Goal: Complete application form: Complete application form

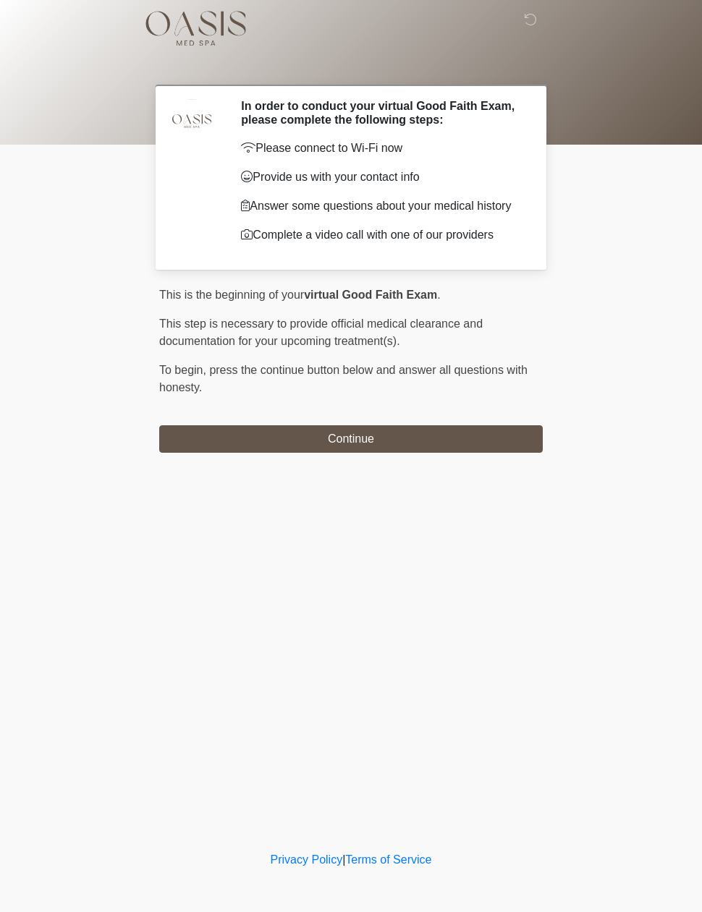
click at [429, 437] on button "Continue" at bounding box center [350, 438] width 383 height 27
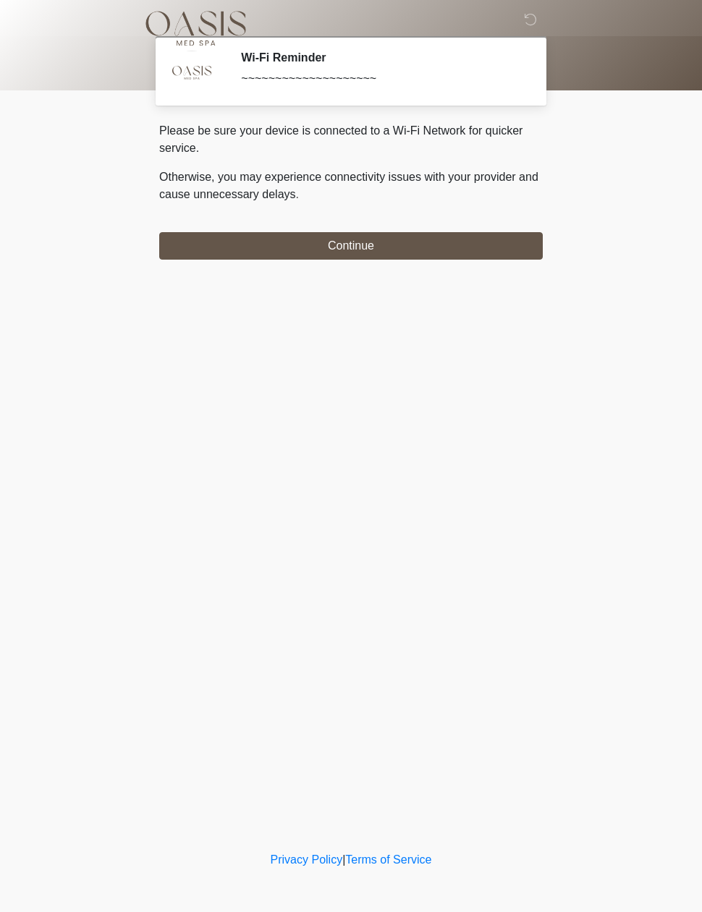
click at [404, 241] on button "Continue" at bounding box center [350, 245] width 383 height 27
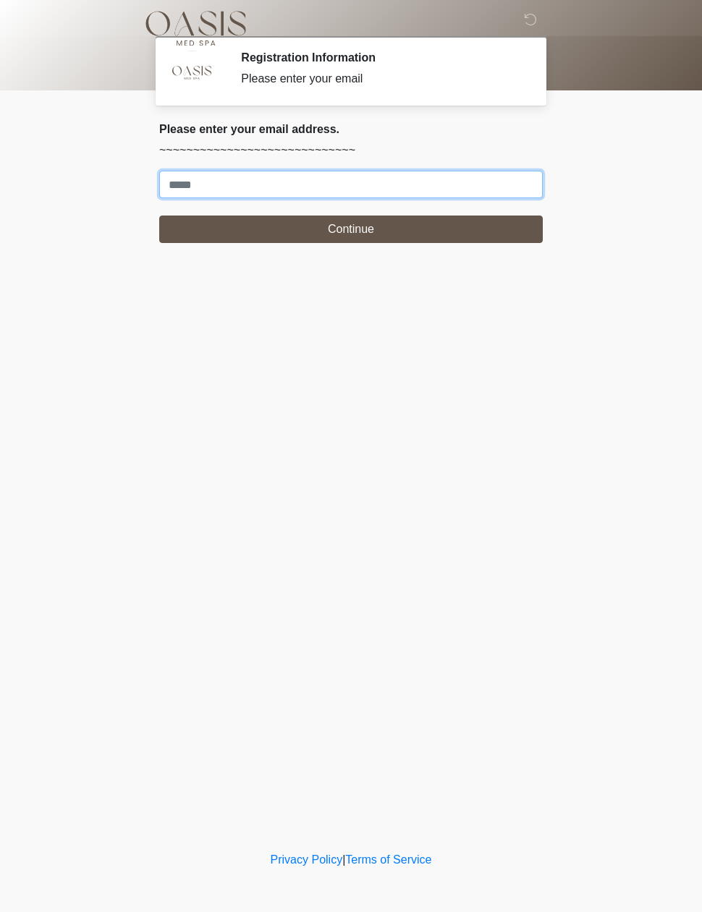
click at [334, 187] on input "Where should we email your treatment plan?" at bounding box center [350, 184] width 383 height 27
type input "**********"
click at [385, 234] on button "Continue" at bounding box center [350, 229] width 383 height 27
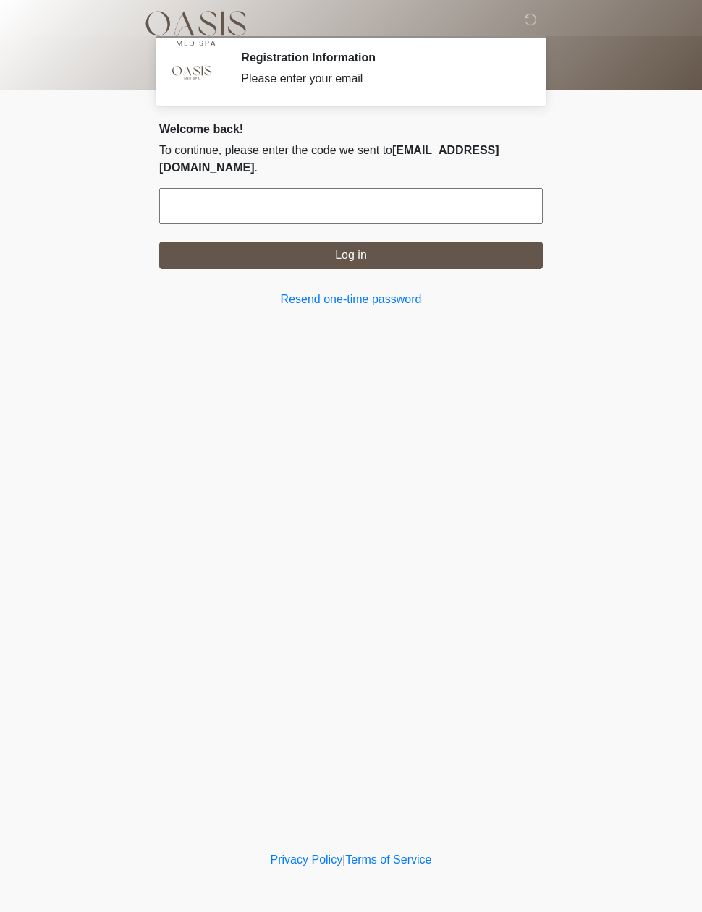
click at [244, 201] on input "text" at bounding box center [350, 206] width 383 height 36
click at [354, 215] on form "Log in" at bounding box center [350, 228] width 383 height 81
click at [232, 202] on input "text" at bounding box center [350, 206] width 383 height 36
click at [393, 242] on button "Log in" at bounding box center [350, 255] width 383 height 27
click at [385, 291] on link "Resend one-time password" at bounding box center [350, 299] width 383 height 17
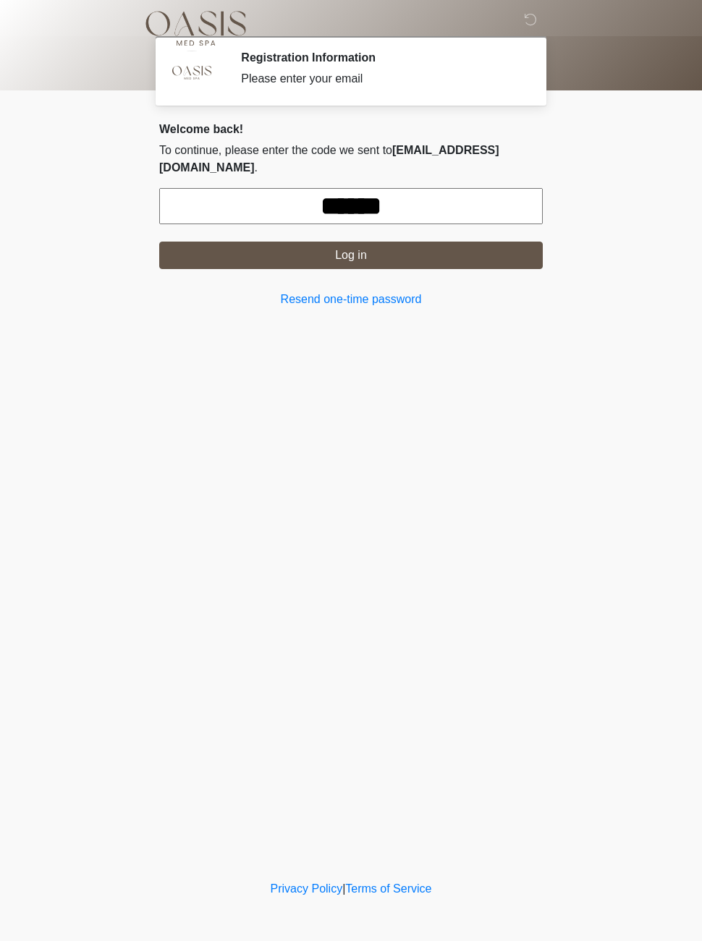
click at [435, 202] on input "******" at bounding box center [350, 206] width 383 height 36
type input "*"
type input "******"
click at [390, 251] on button "Log in" at bounding box center [350, 255] width 383 height 27
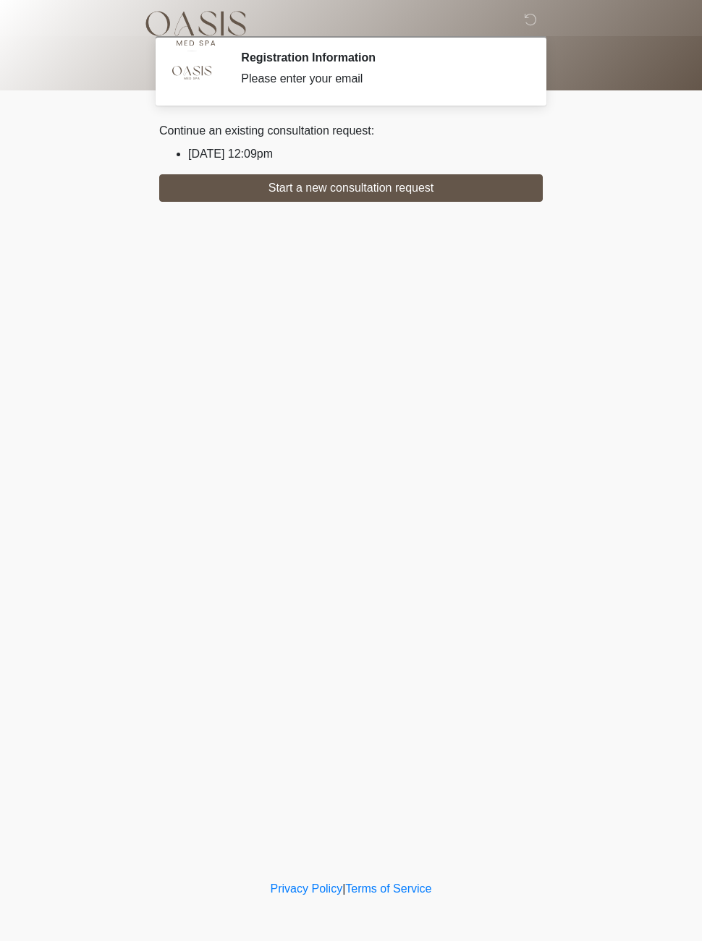
click at [438, 189] on button "Start a new consultation request" at bounding box center [350, 187] width 383 height 27
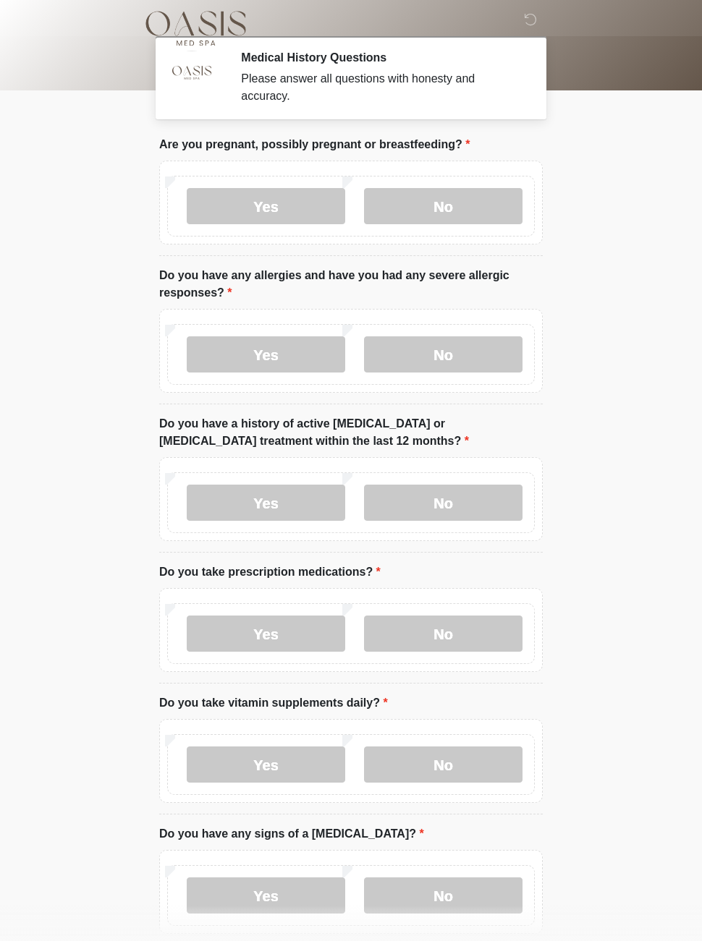
click at [465, 212] on label "No" at bounding box center [443, 206] width 158 height 36
click at [323, 360] on label "Yes" at bounding box center [266, 354] width 158 height 36
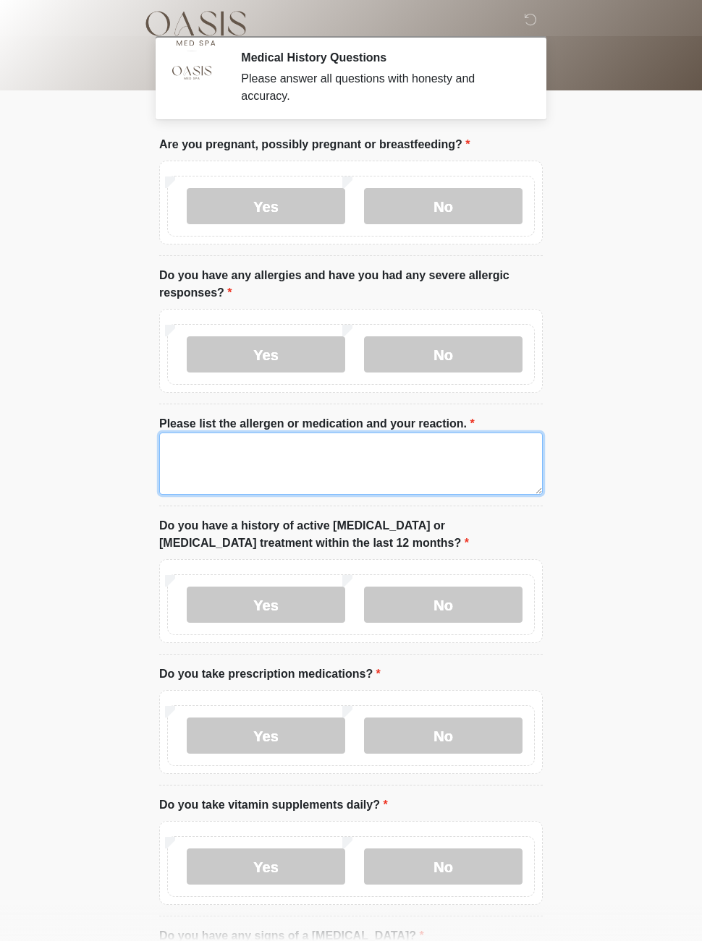
click at [262, 464] on textarea "Please list the allergen or medication and your reaction." at bounding box center [350, 463] width 383 height 62
type textarea "**********"
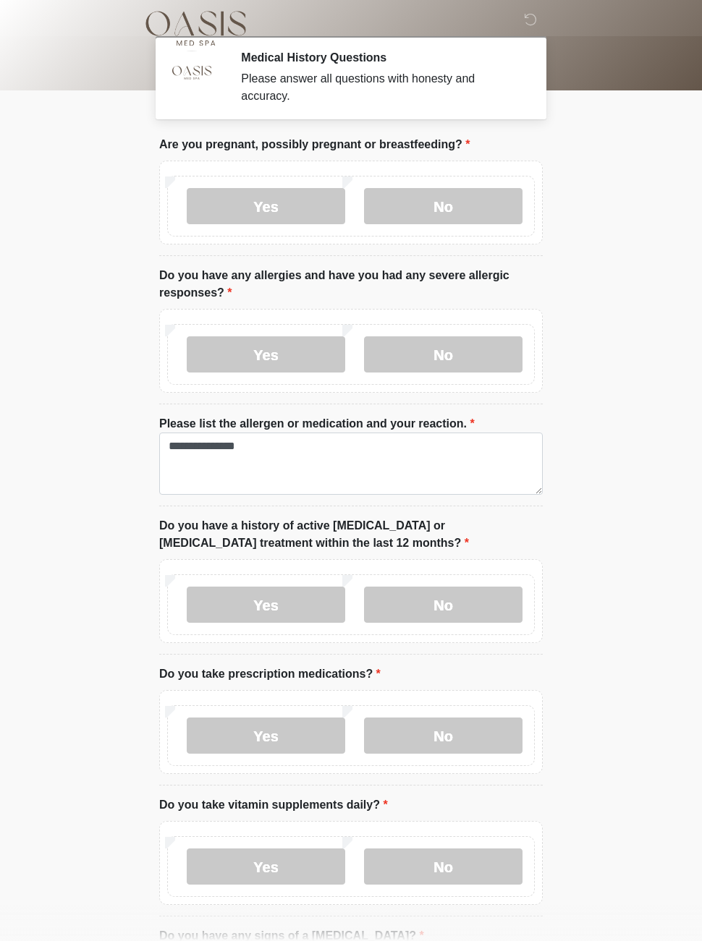
click at [445, 613] on label "No" at bounding box center [443, 605] width 158 height 36
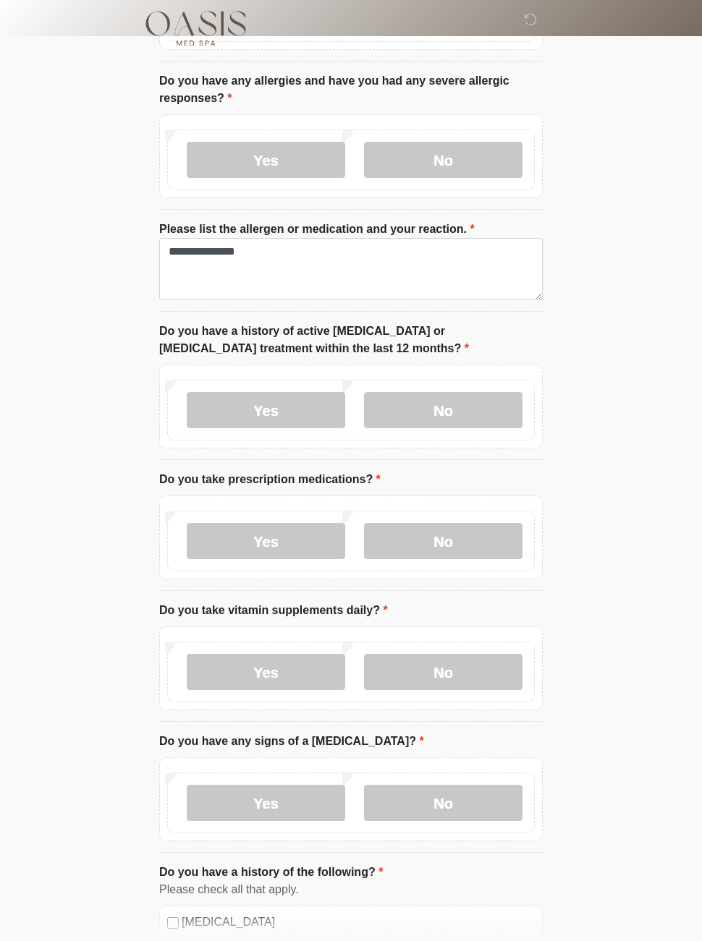
scroll to position [200, 0]
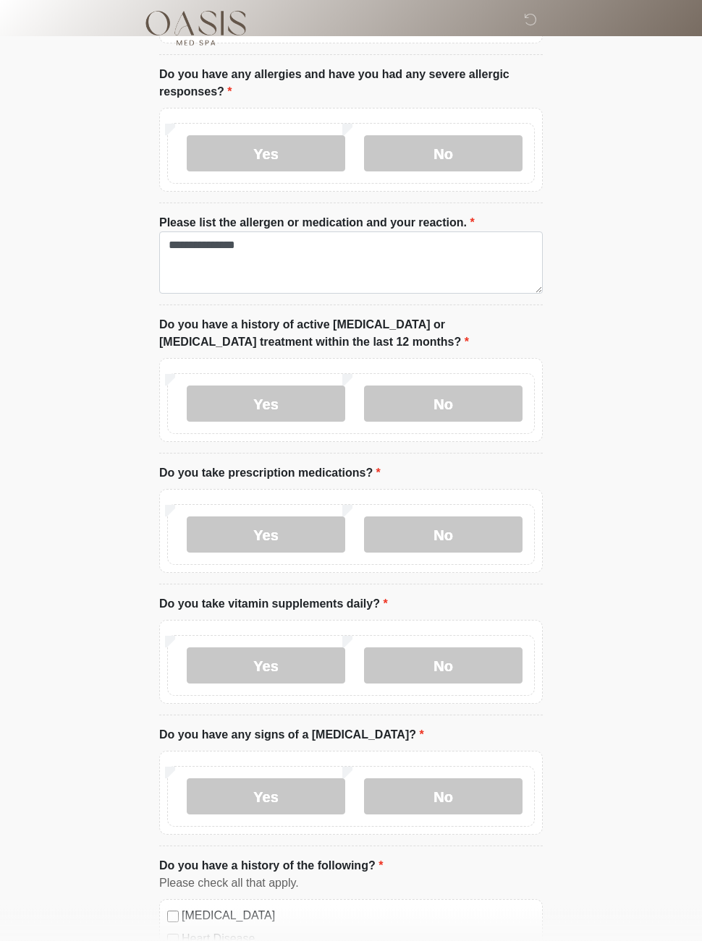
click at [310, 542] on label "Yes" at bounding box center [266, 535] width 158 height 36
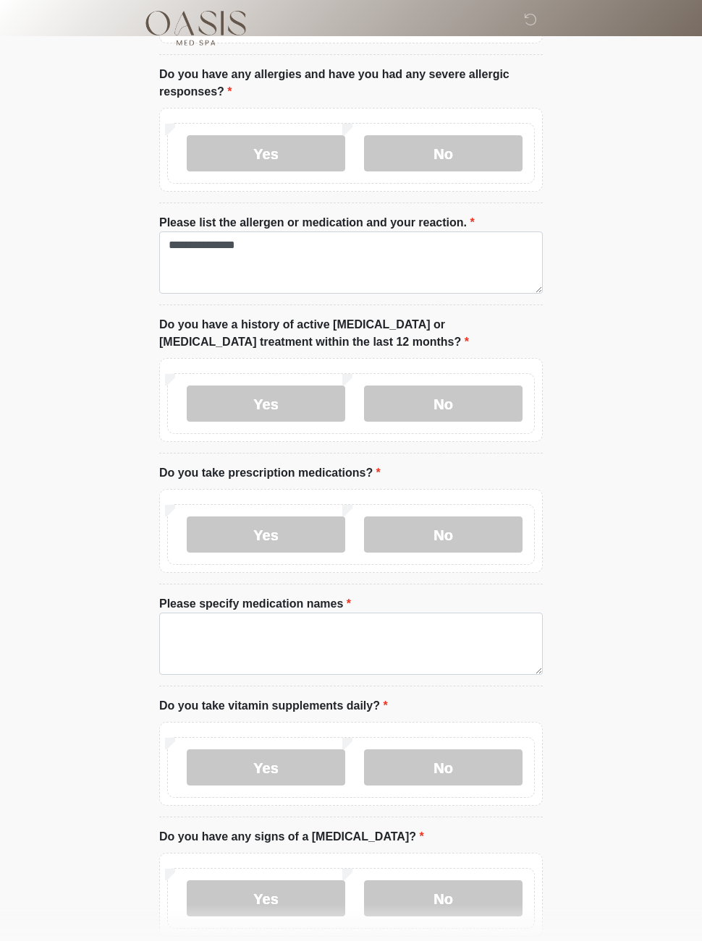
scroll to position [201, 0]
click at [286, 638] on textarea "Please specify medication names" at bounding box center [350, 644] width 383 height 62
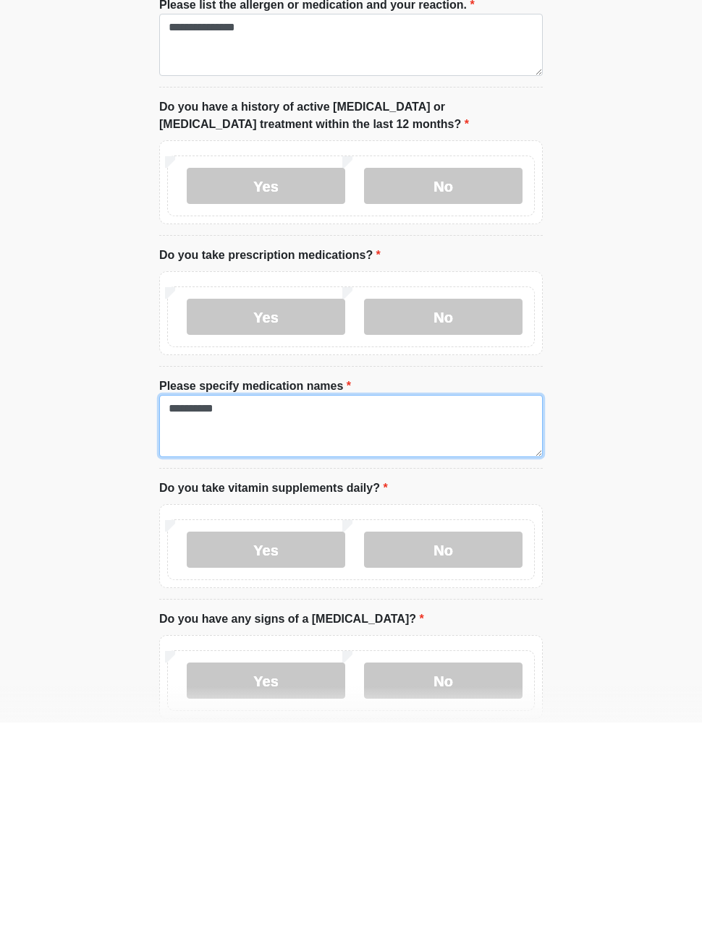
type textarea "*********"
click at [314, 750] on label "Yes" at bounding box center [266, 768] width 158 height 36
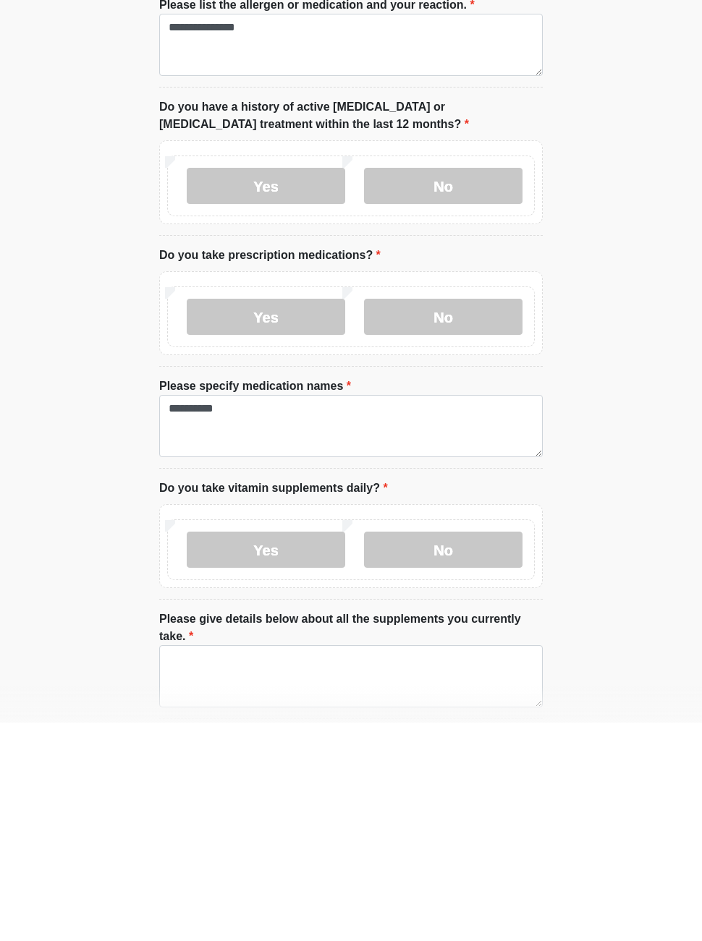
scroll to position [419, 0]
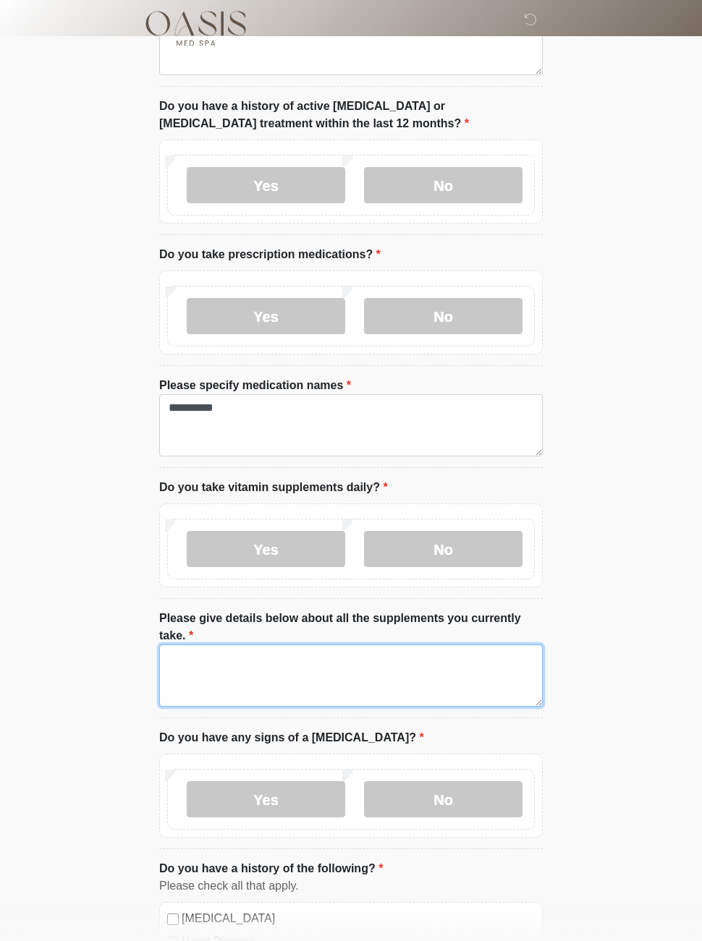
click at [212, 664] on textarea "Please give details below about all the supplements you currently take." at bounding box center [350, 675] width 383 height 62
click at [272, 657] on textarea "**********" at bounding box center [350, 676] width 383 height 62
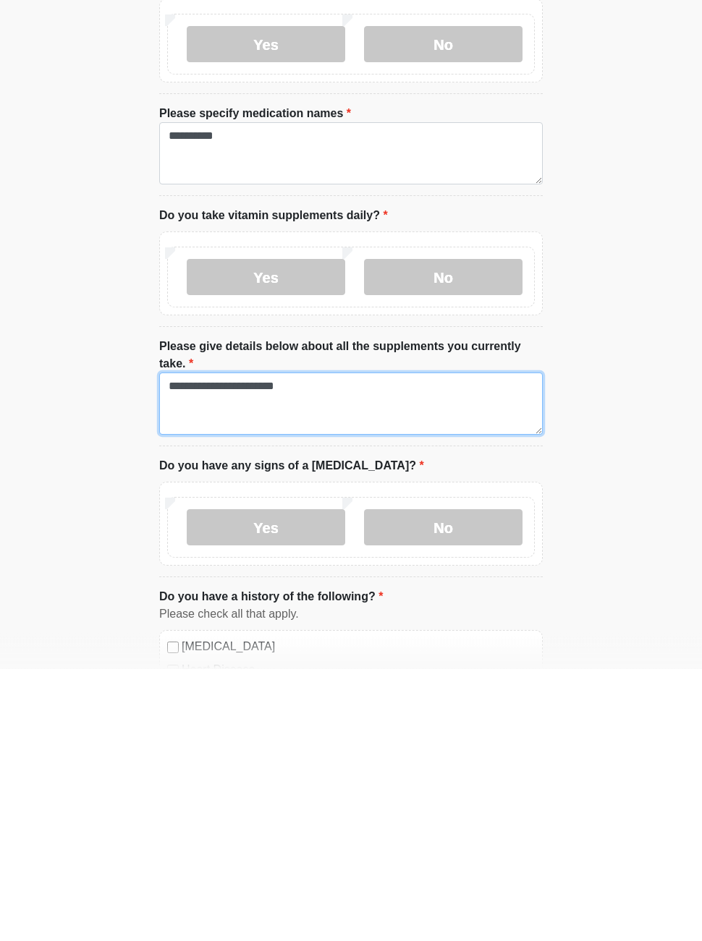
type textarea "**********"
click at [489, 782] on label "No" at bounding box center [443, 800] width 158 height 36
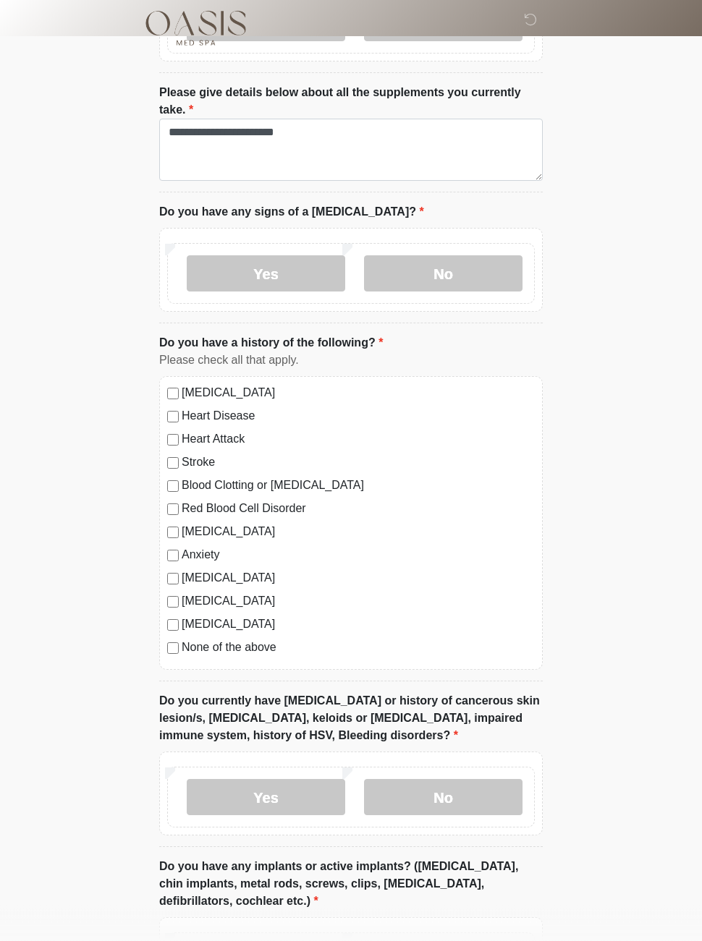
scroll to position [946, 0]
click at [484, 801] on label "No" at bounding box center [443, 796] width 158 height 36
click at [299, 798] on label "Yes" at bounding box center [266, 796] width 158 height 36
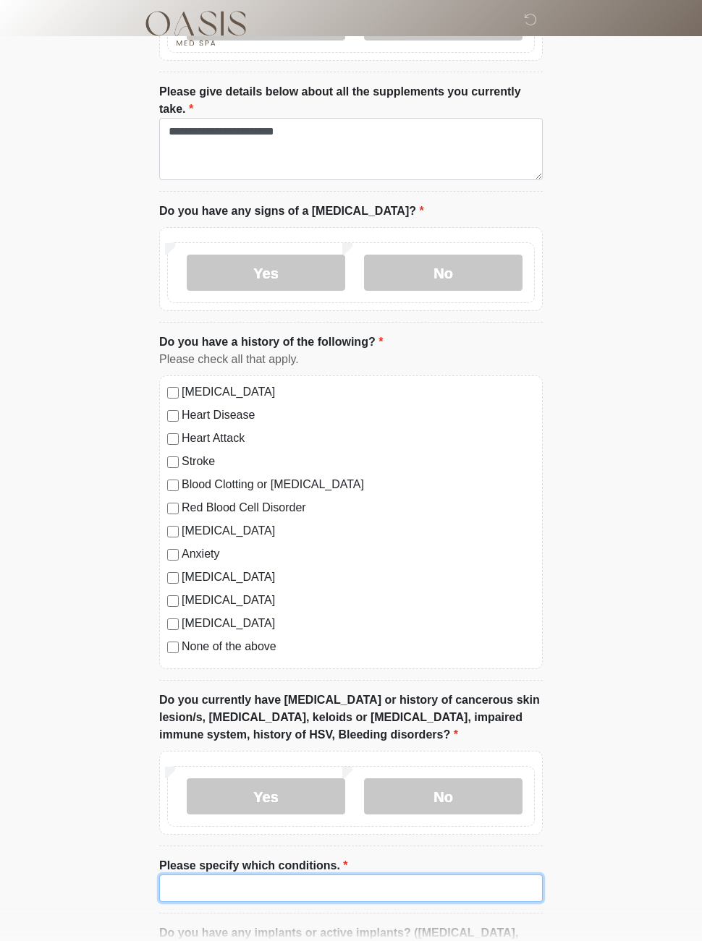
click at [401, 888] on input "Please specify which conditions." at bounding box center [350, 887] width 383 height 27
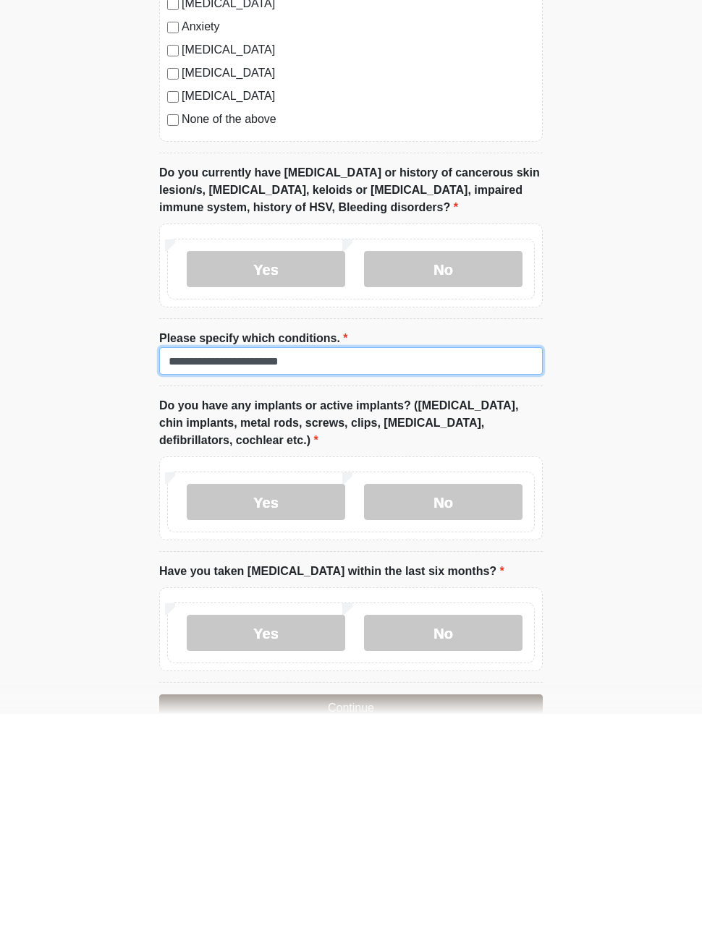
type input "**********"
click at [492, 711] on label "No" at bounding box center [443, 729] width 158 height 36
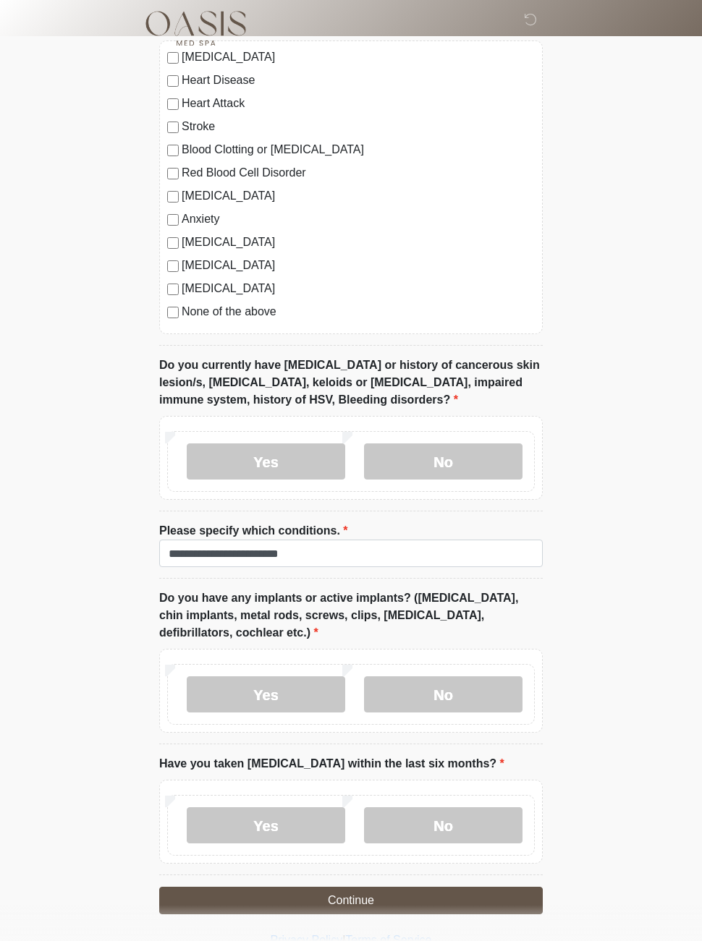
click at [469, 835] on label "No" at bounding box center [443, 825] width 158 height 36
click at [446, 900] on button "Continue" at bounding box center [350, 900] width 383 height 27
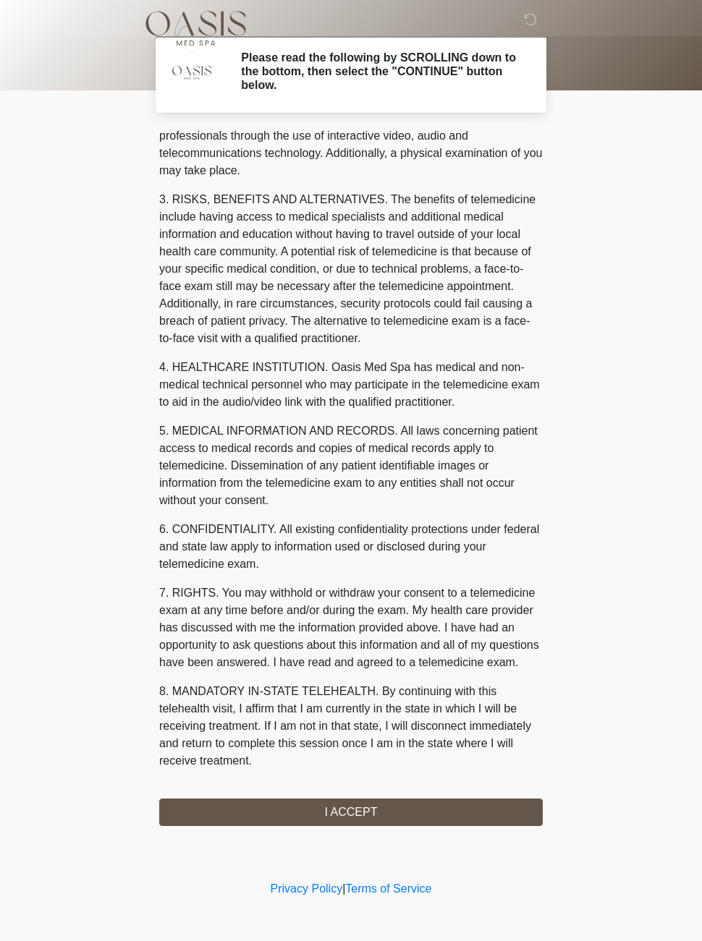
scroll to position [187, 0]
click at [379, 813] on button "I ACCEPT" at bounding box center [350, 811] width 383 height 27
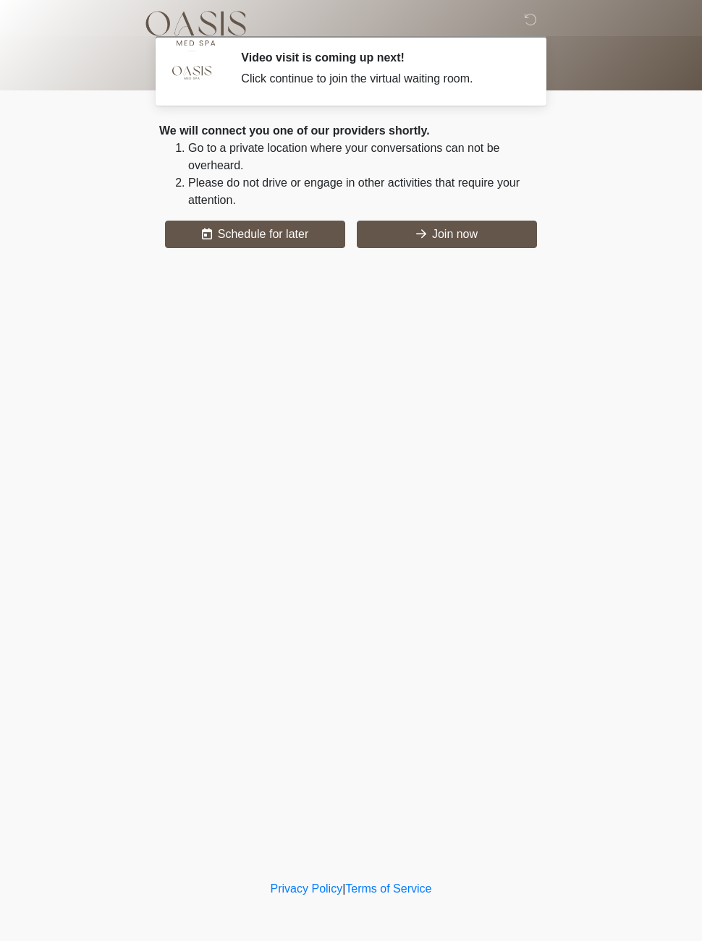
click at [483, 236] on button "Join now" at bounding box center [447, 234] width 180 height 27
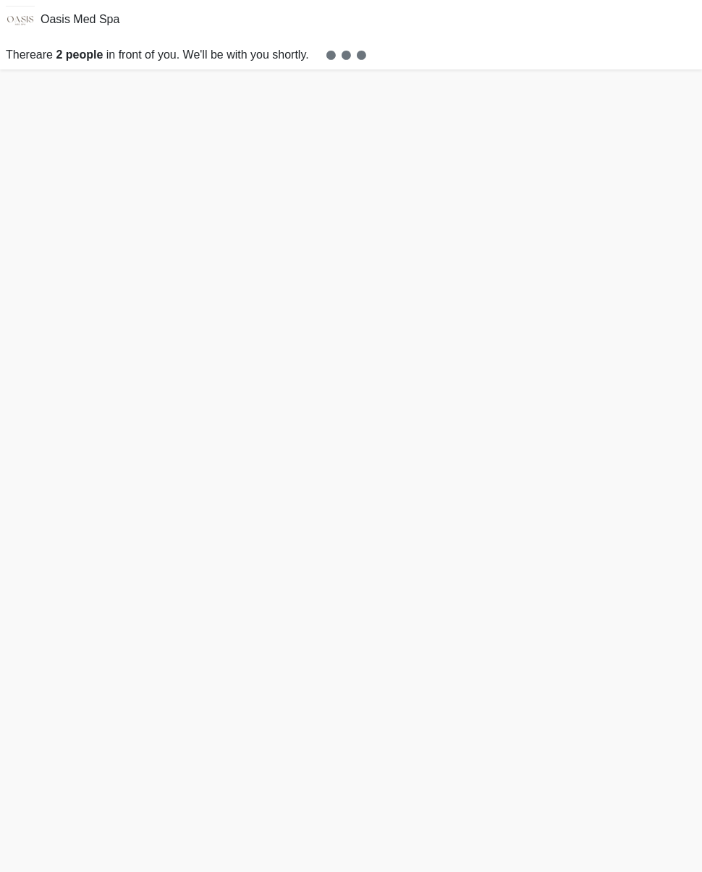
scroll to position [4, 0]
